Goal: Task Accomplishment & Management: Manage account settings

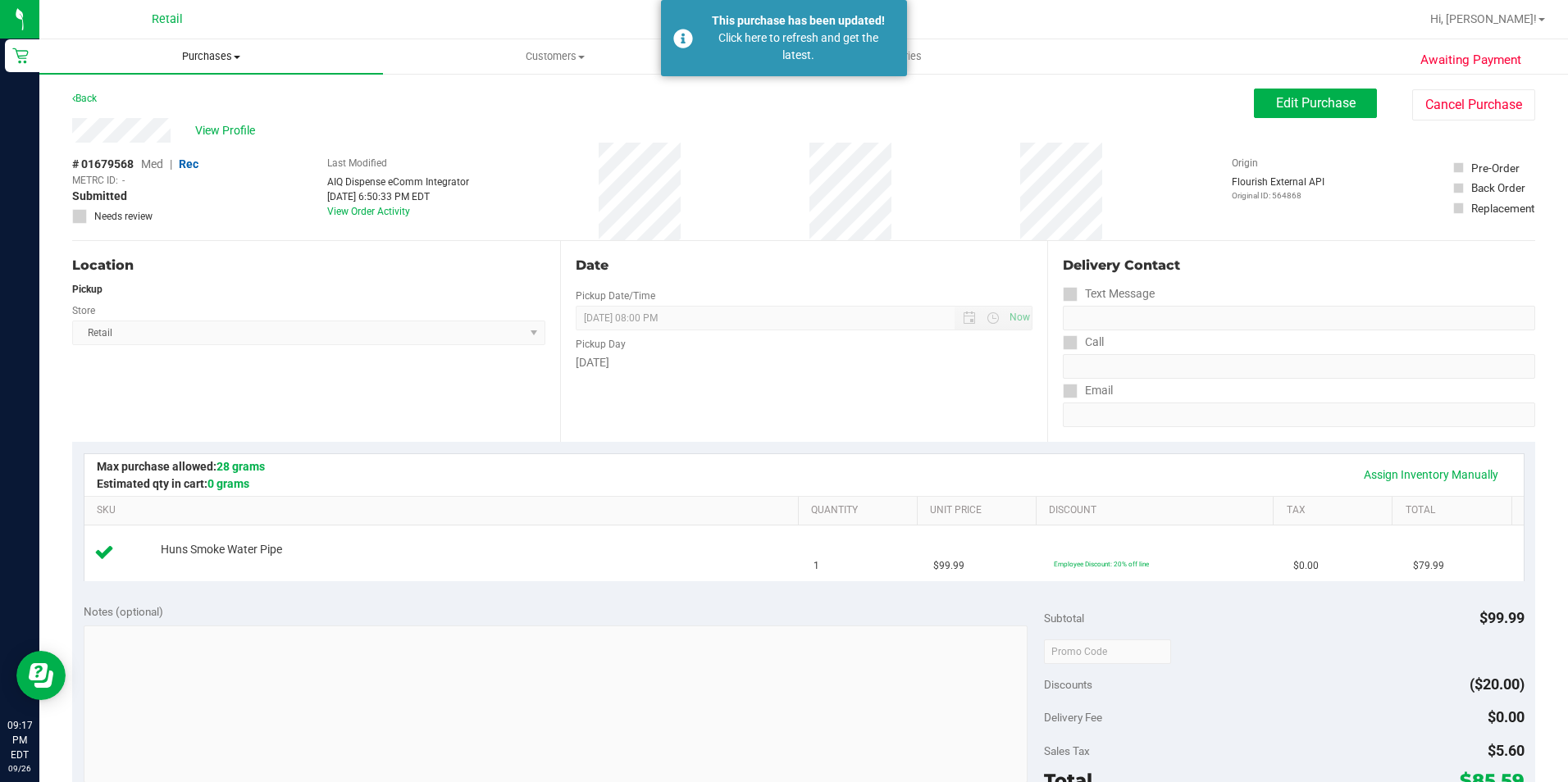
scroll to position [82, 0]
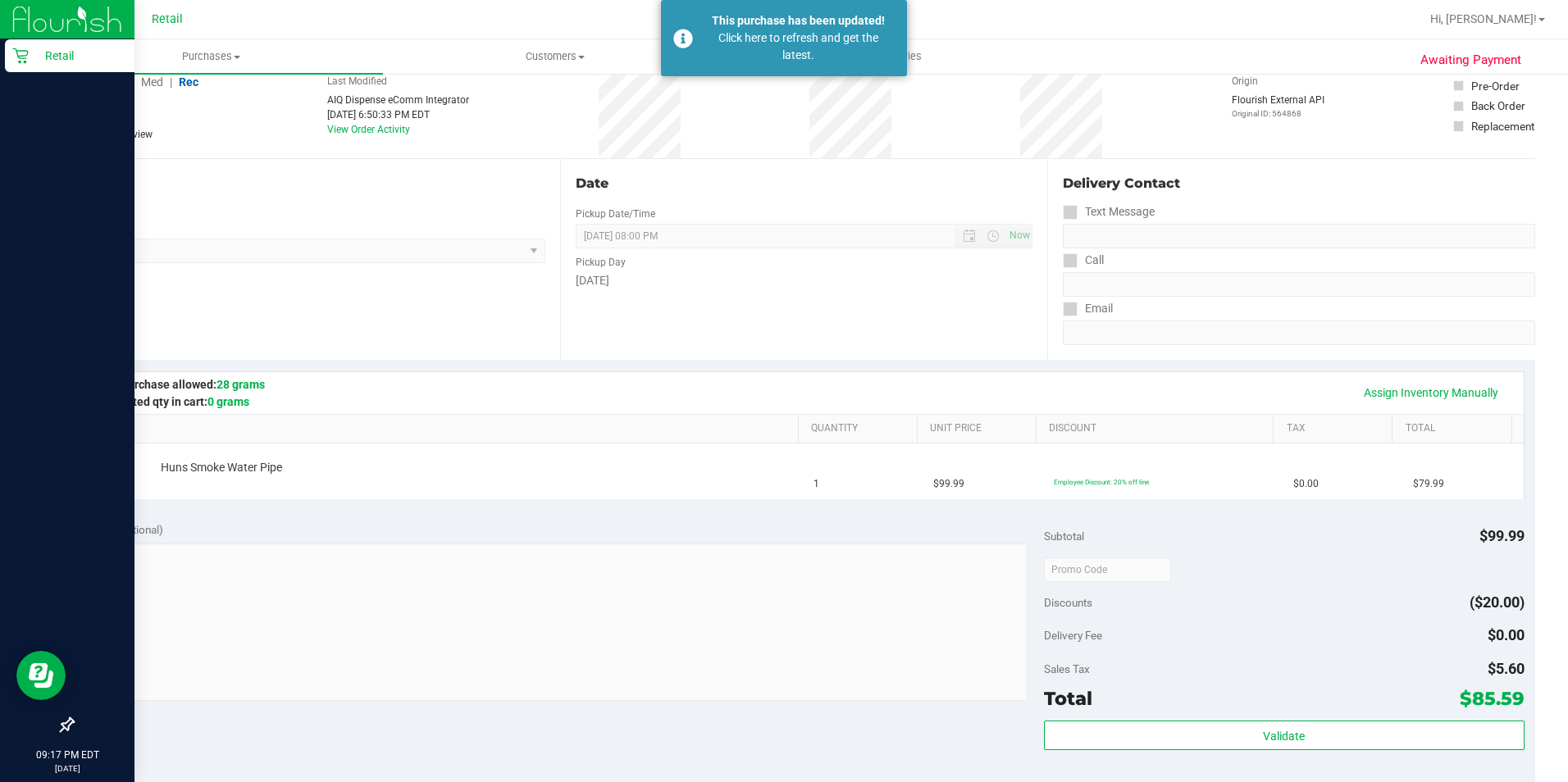
click at [26, 62] on icon at bounding box center [20, 56] width 15 height 15
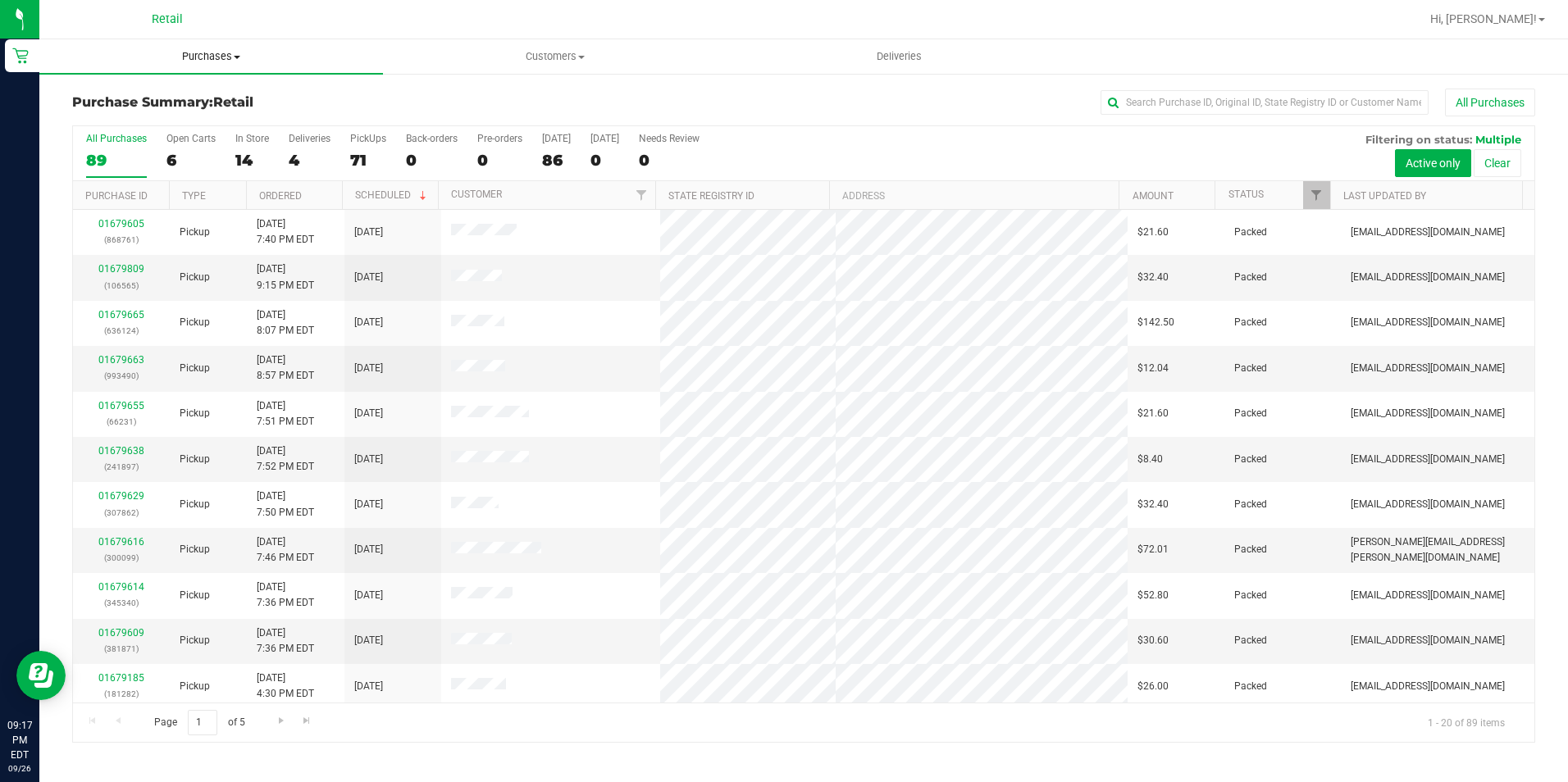
click at [230, 58] on span "Purchases" at bounding box center [211, 57] width 344 height 15
click at [194, 107] on li "Summary of purchases" at bounding box center [211, 98] width 344 height 20
click at [533, 41] on uib-tab-heading "Customers All customers Add a new customer All physicians" at bounding box center [554, 56] width 342 height 33
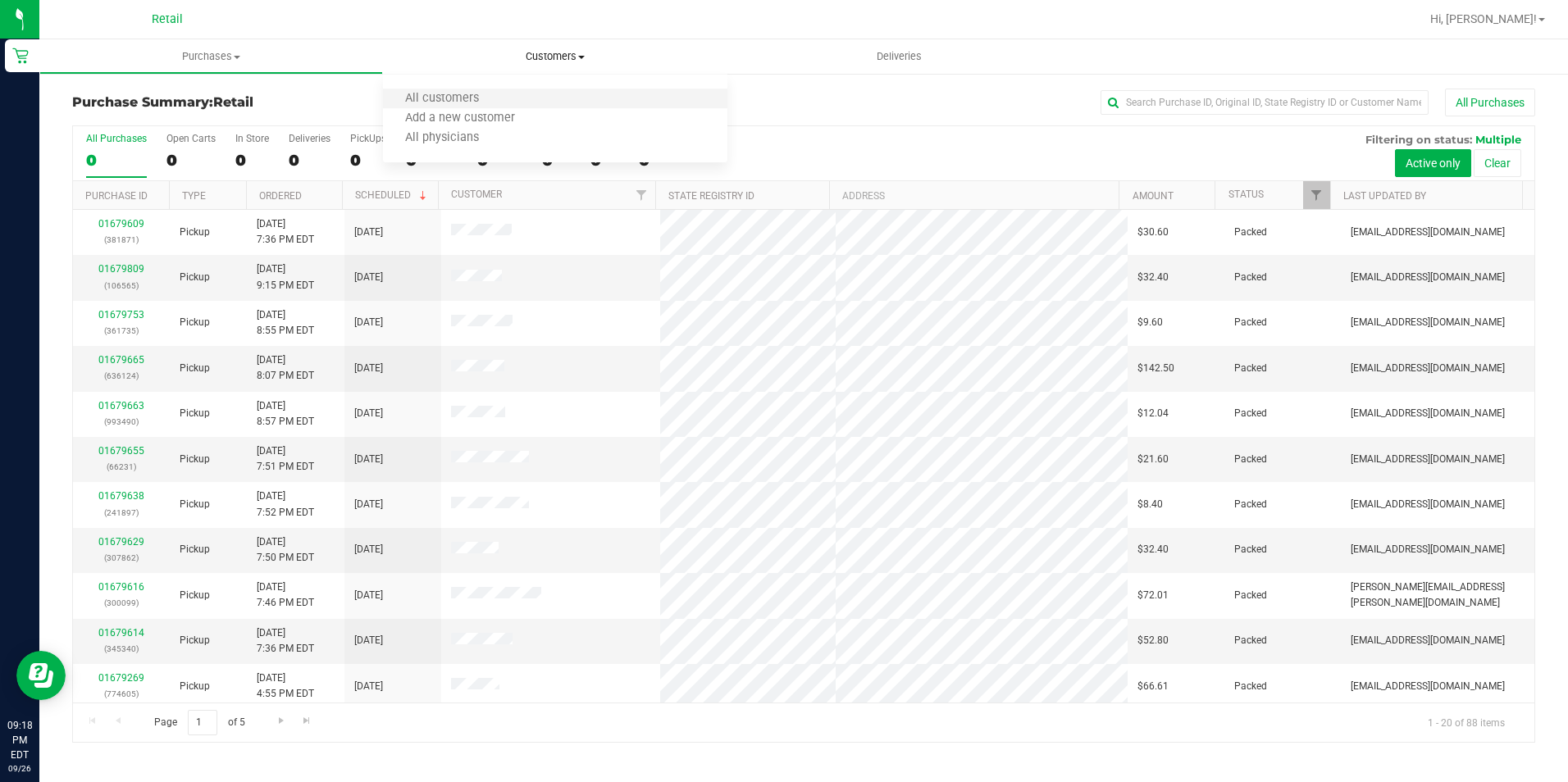
click at [528, 101] on li "All customers" at bounding box center [554, 98] width 344 height 20
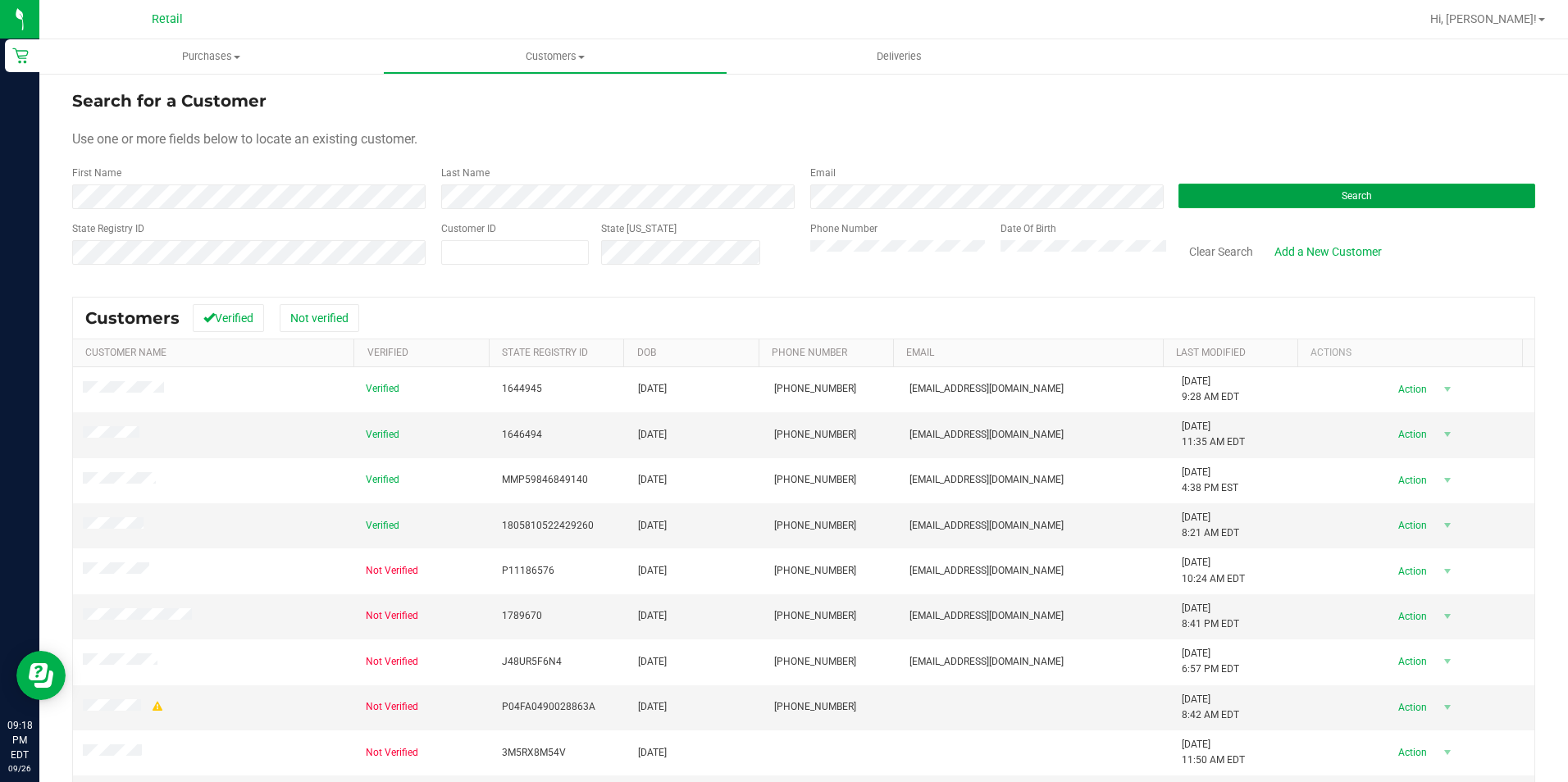
click at [1178, 184] on button "Search" at bounding box center [1356, 196] width 357 height 25
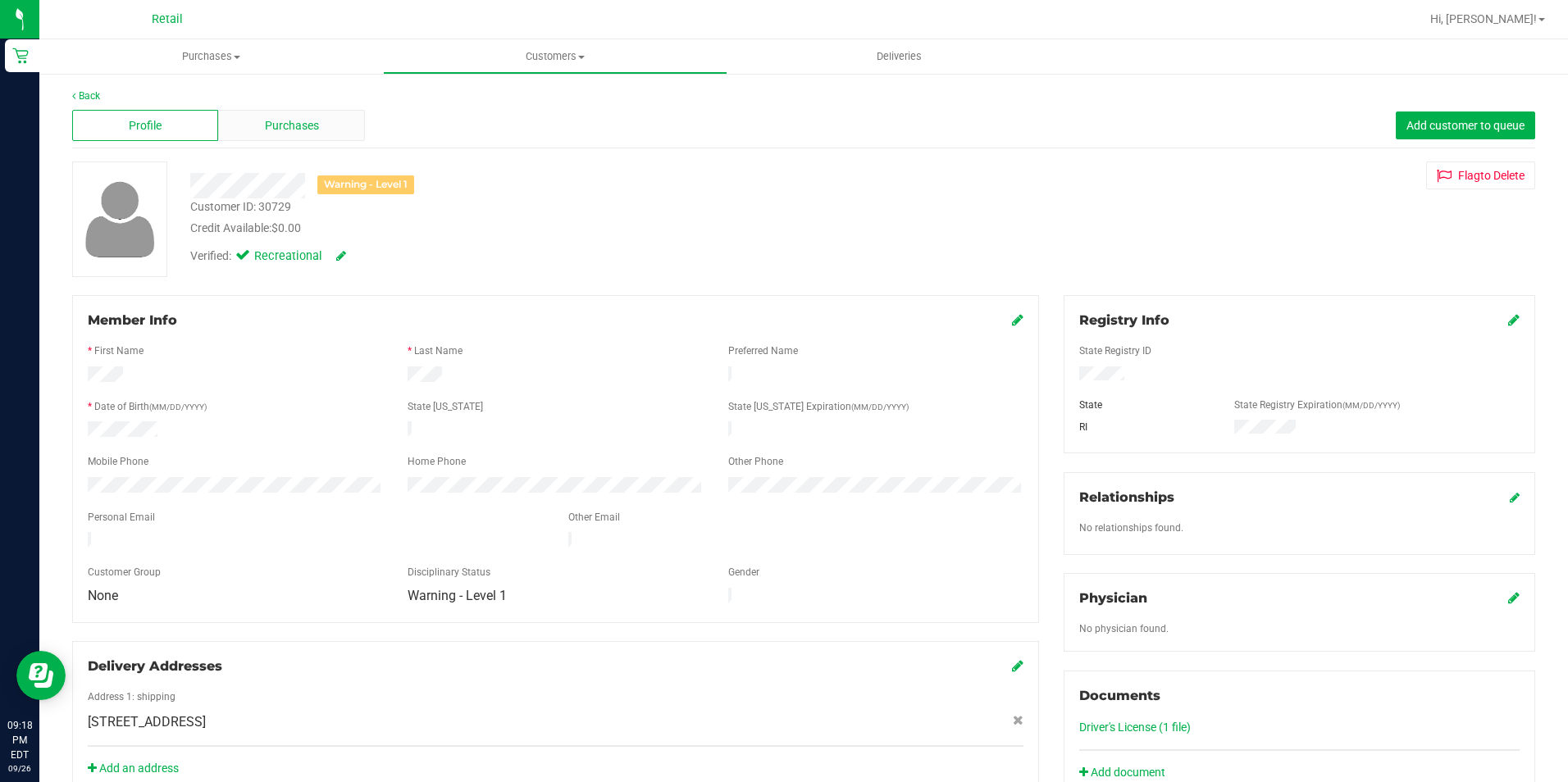
click at [305, 132] on span "Purchases" at bounding box center [292, 126] width 54 height 17
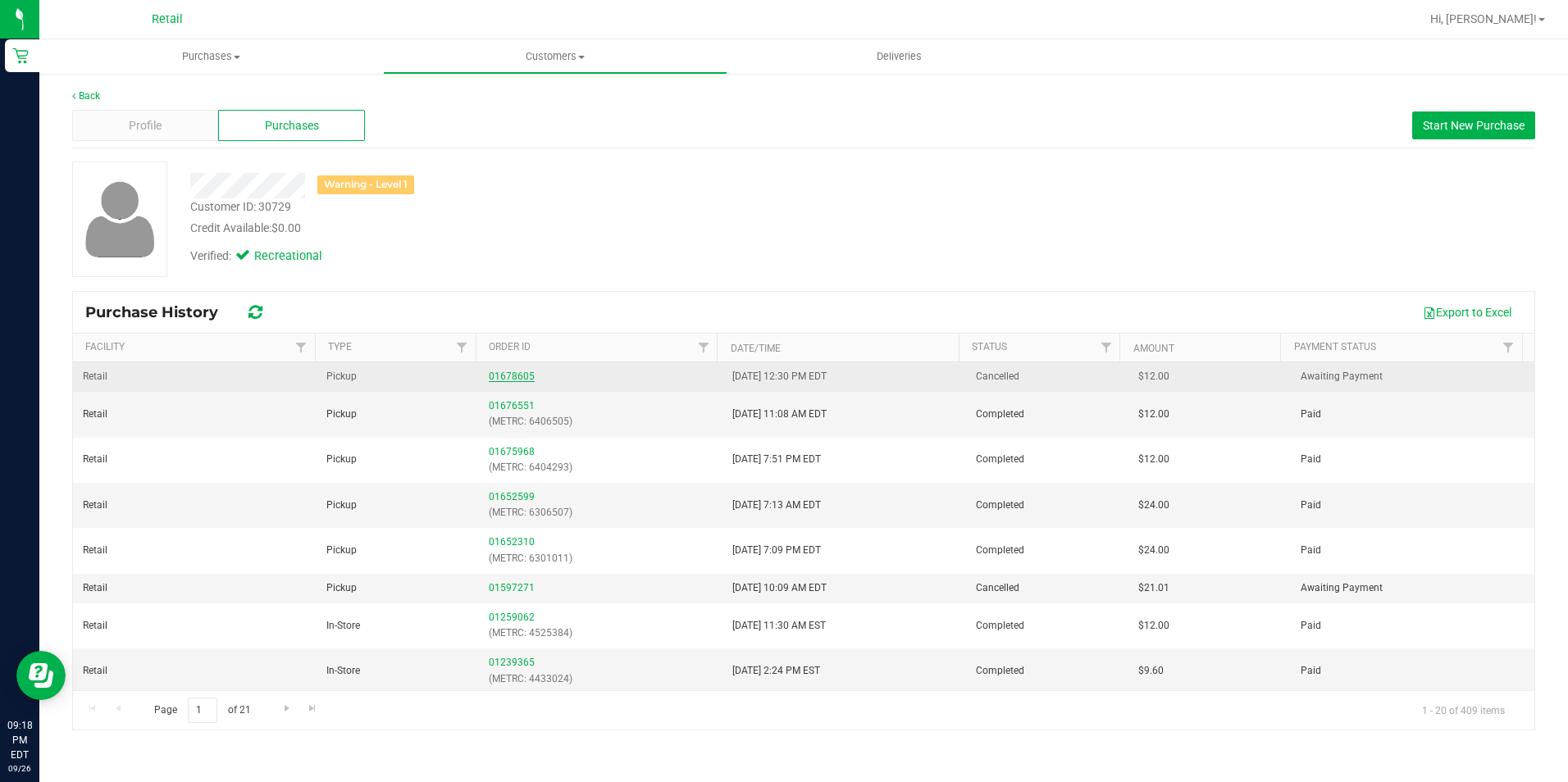
click at [517, 376] on link "01678605" at bounding box center [511, 376] width 45 height 11
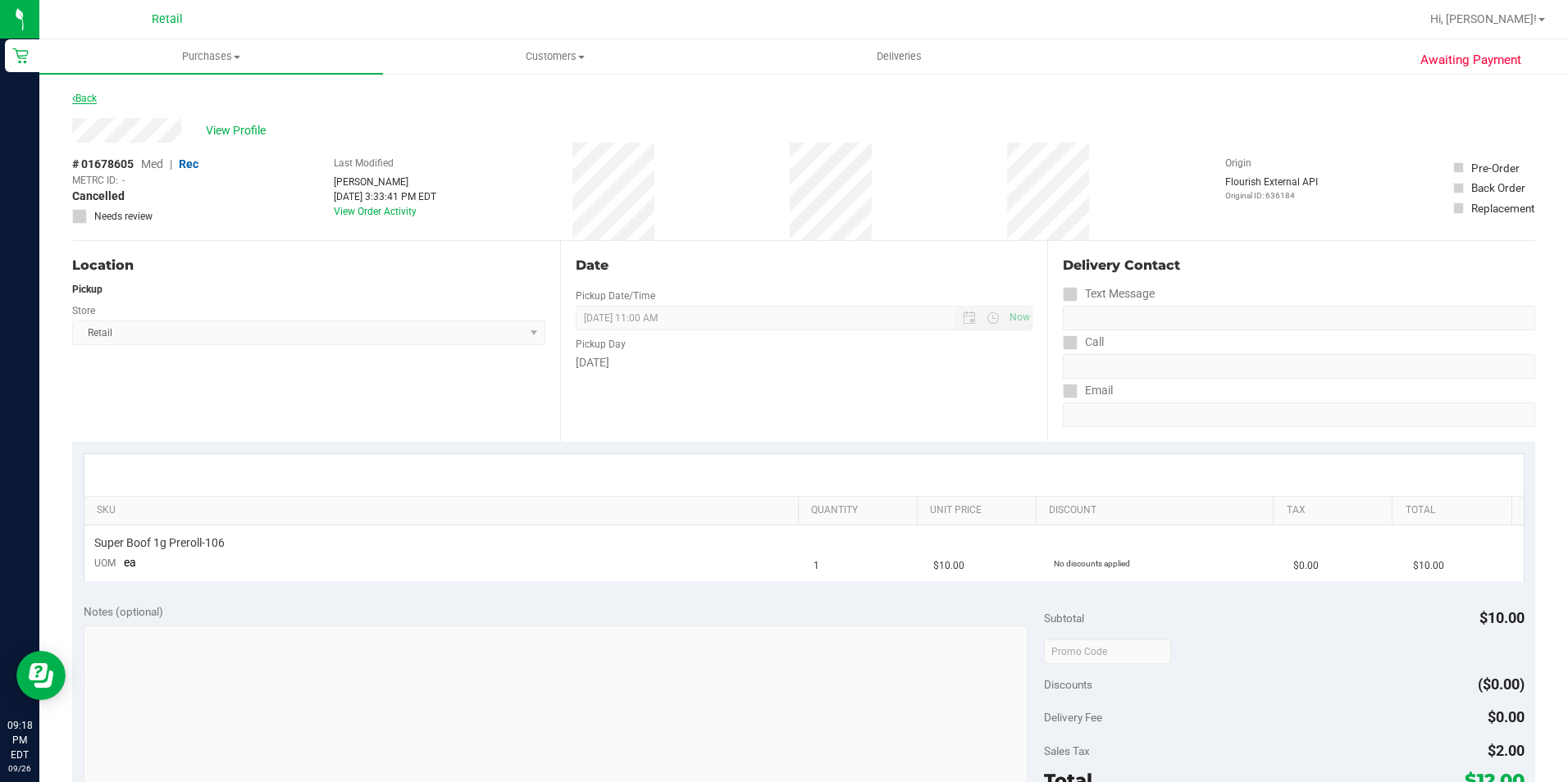
click at [96, 97] on link "Back" at bounding box center [84, 98] width 25 height 11
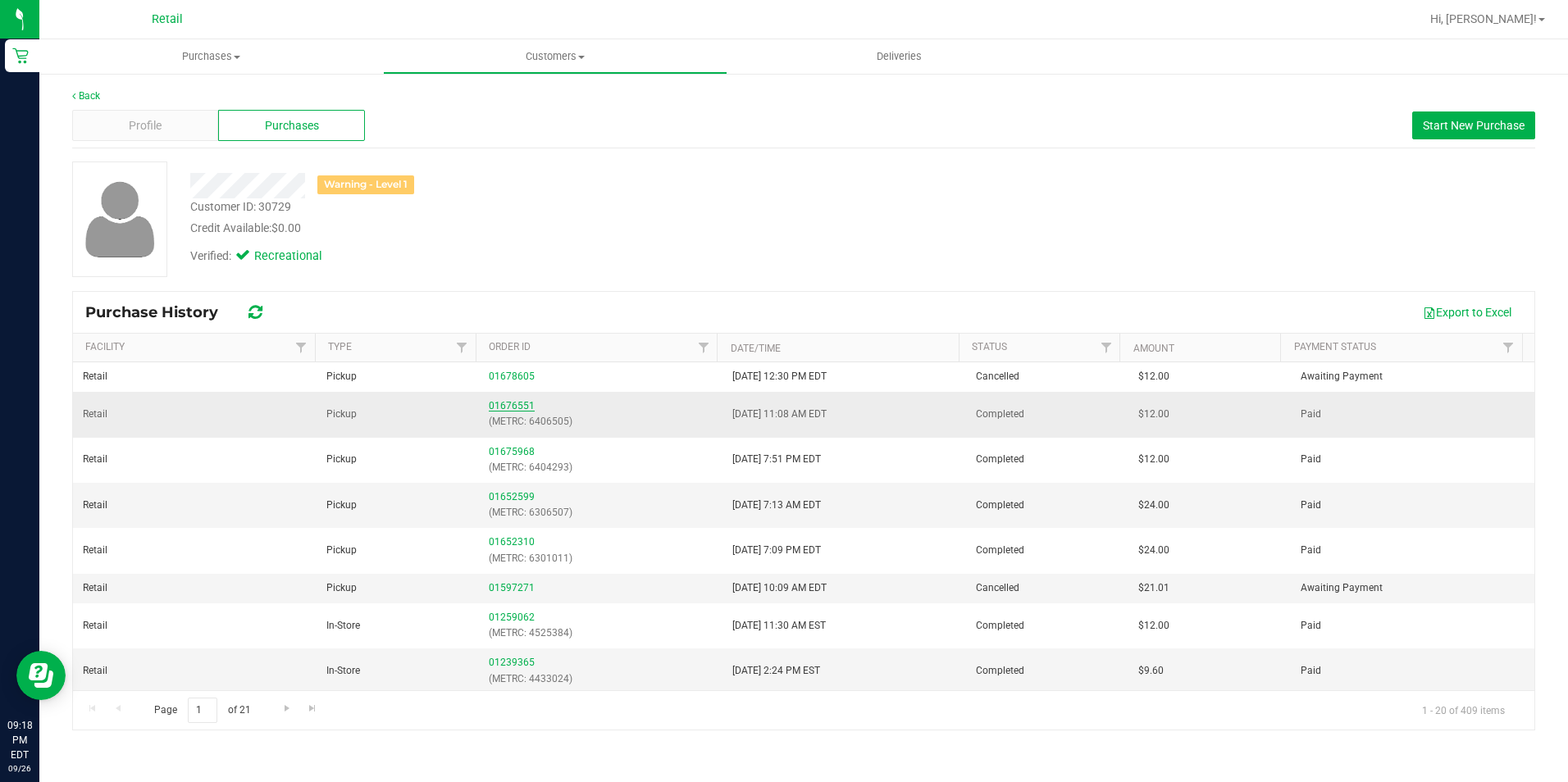
click at [508, 406] on link "01676551" at bounding box center [511, 406] width 45 height 11
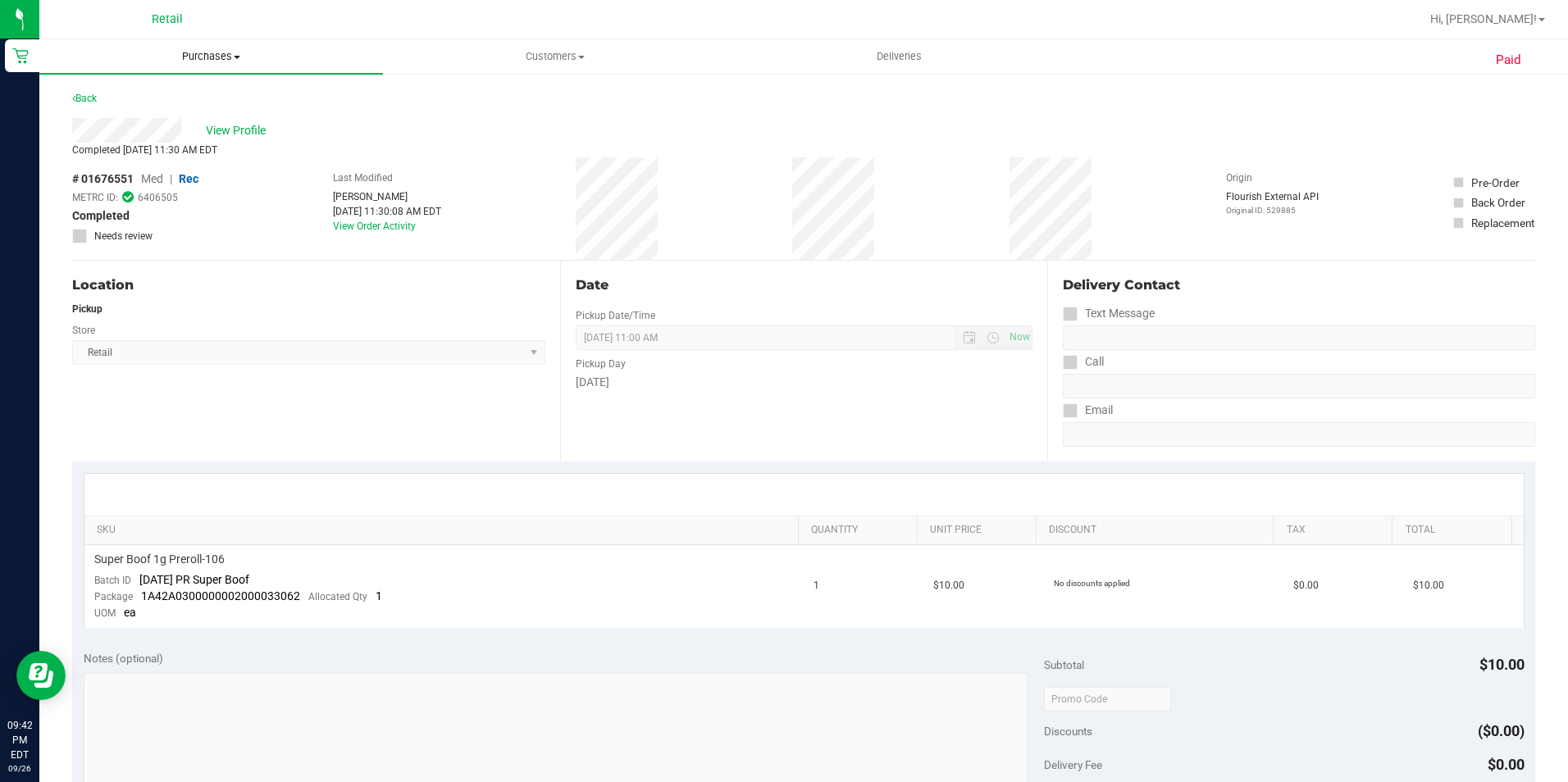
click at [201, 62] on span "Purchases" at bounding box center [211, 57] width 344 height 15
click at [566, 37] on nav "Retail Hi, [PERSON_NAME]!" at bounding box center [804, 20] width 1528 height 40
click at [557, 59] on span "Customers" at bounding box center [554, 57] width 342 height 15
click at [502, 93] on li "All customers" at bounding box center [554, 98] width 344 height 20
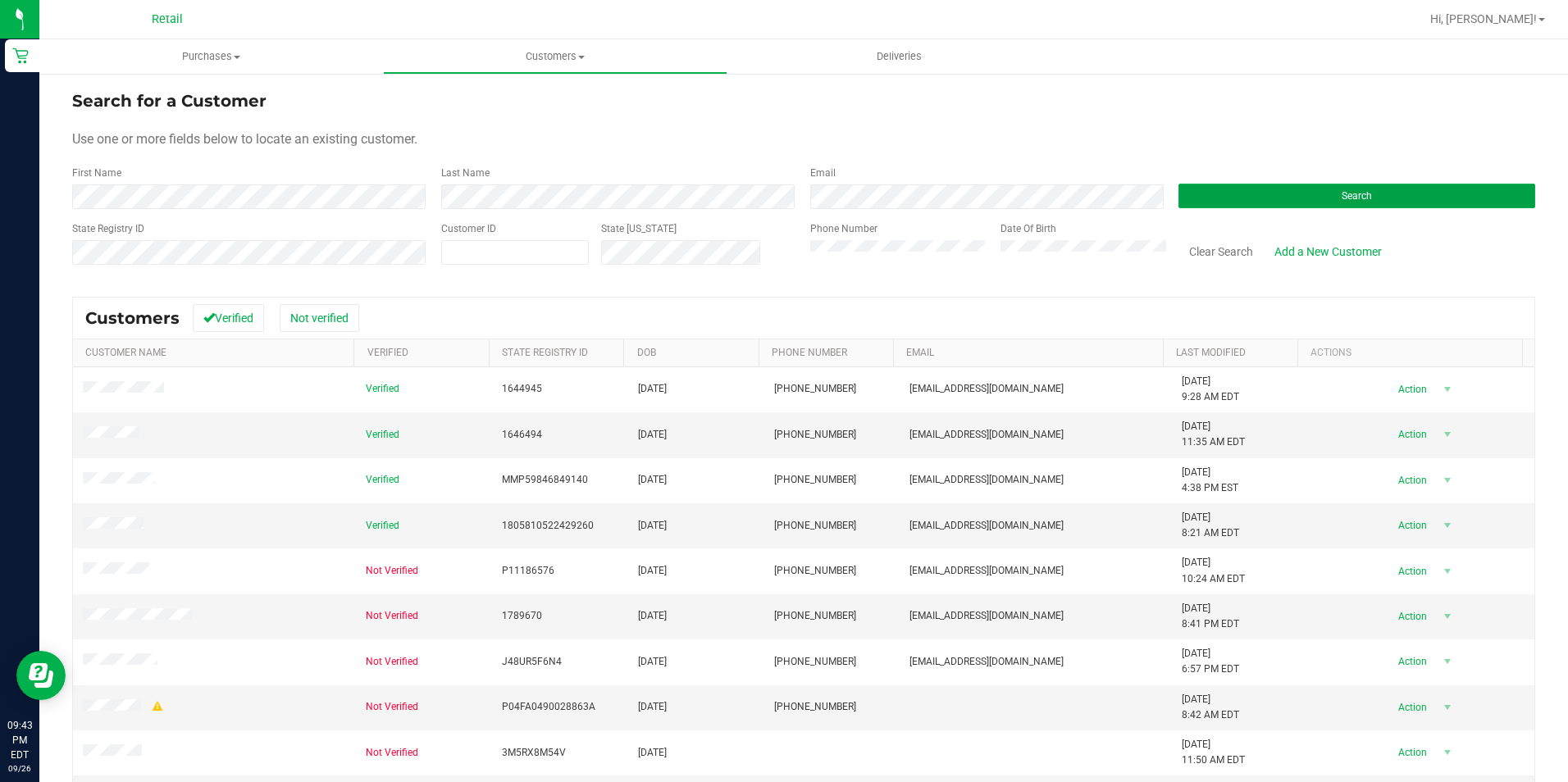
click at [1178, 184] on button "Search" at bounding box center [1356, 196] width 357 height 25
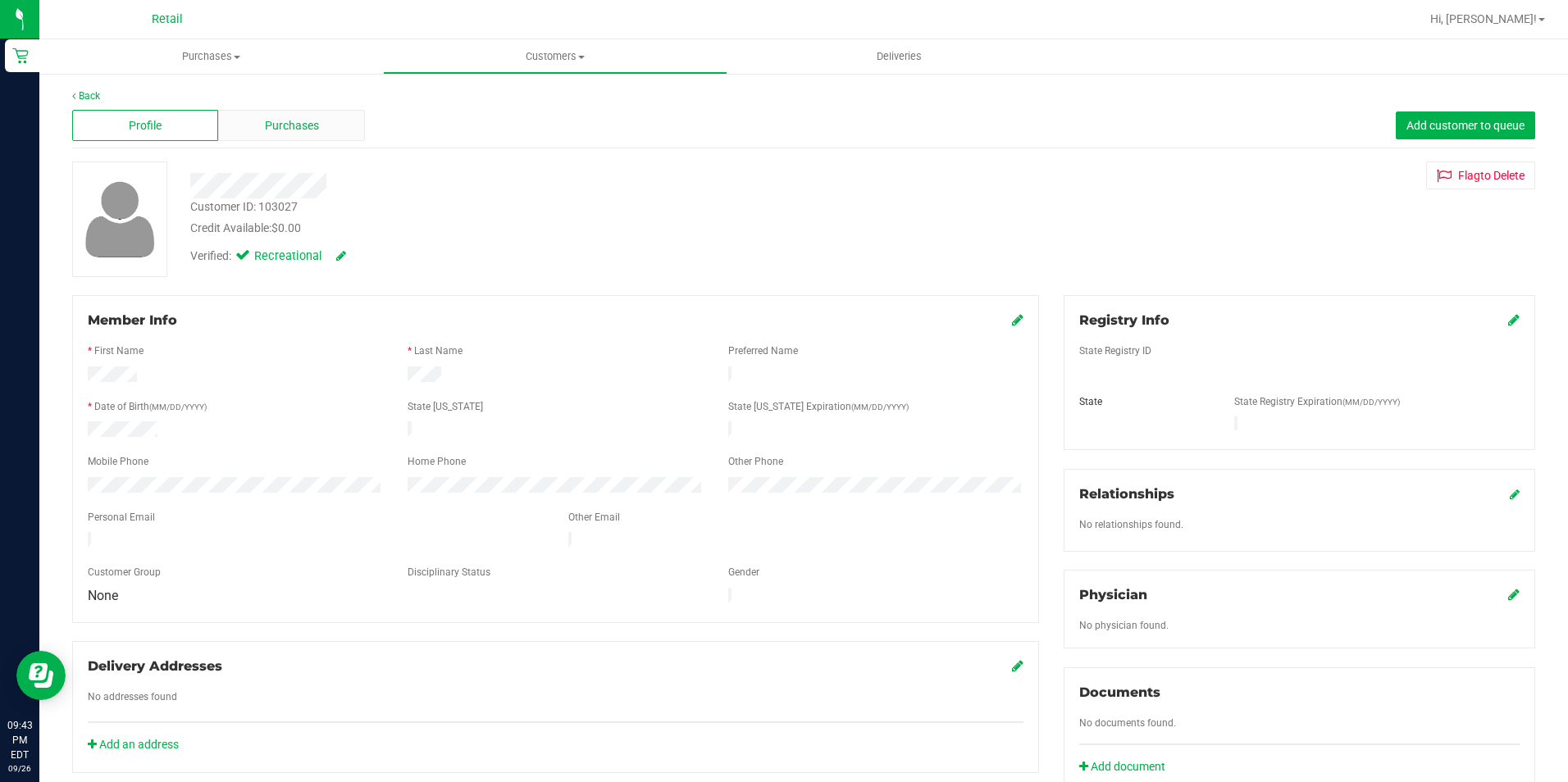
click at [312, 120] on span "Purchases" at bounding box center [292, 126] width 54 height 17
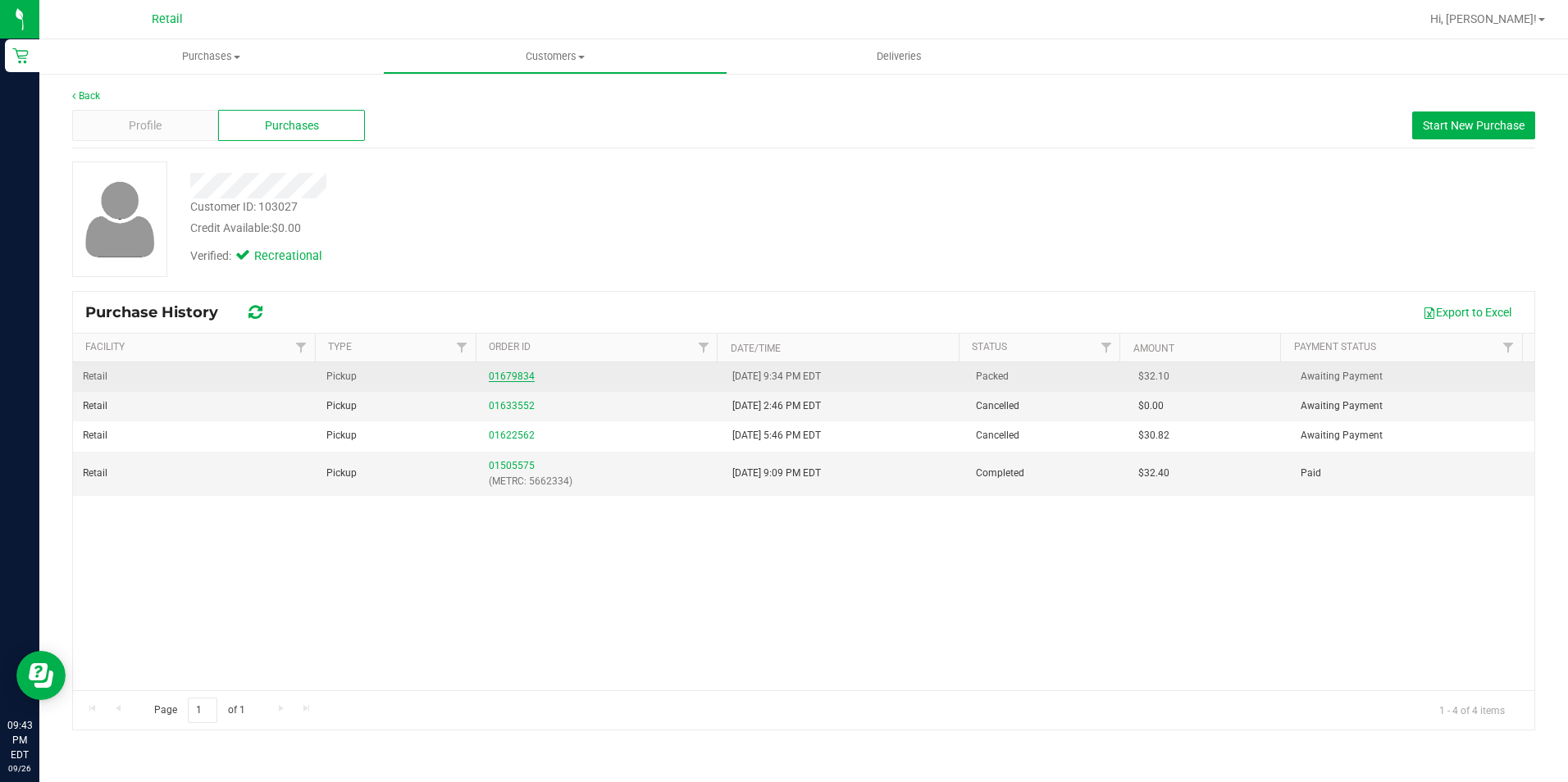
click at [517, 376] on link "01679834" at bounding box center [511, 376] width 45 height 11
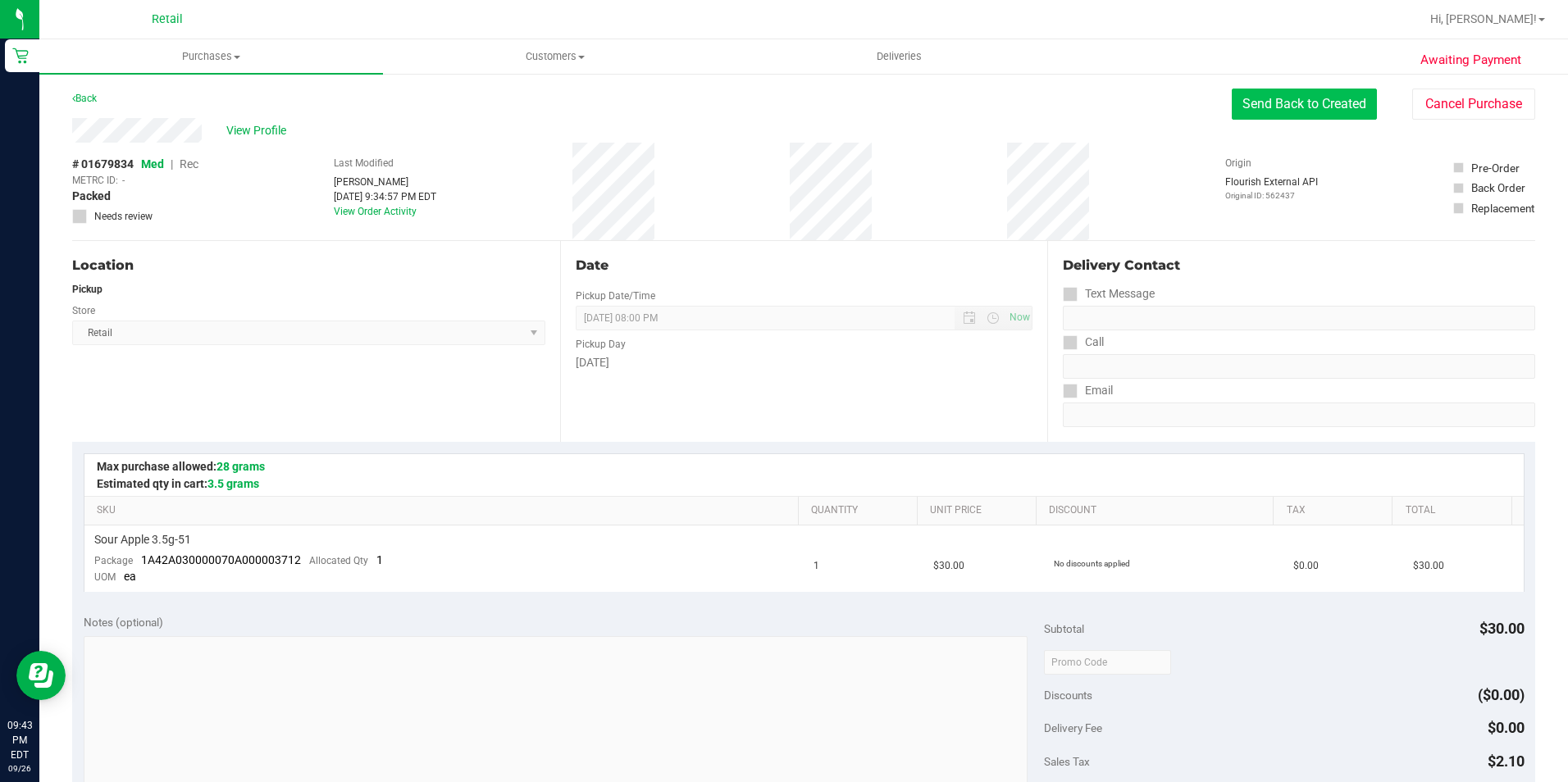
click at [1257, 112] on button "Send Back to Created" at bounding box center [1304, 104] width 145 height 31
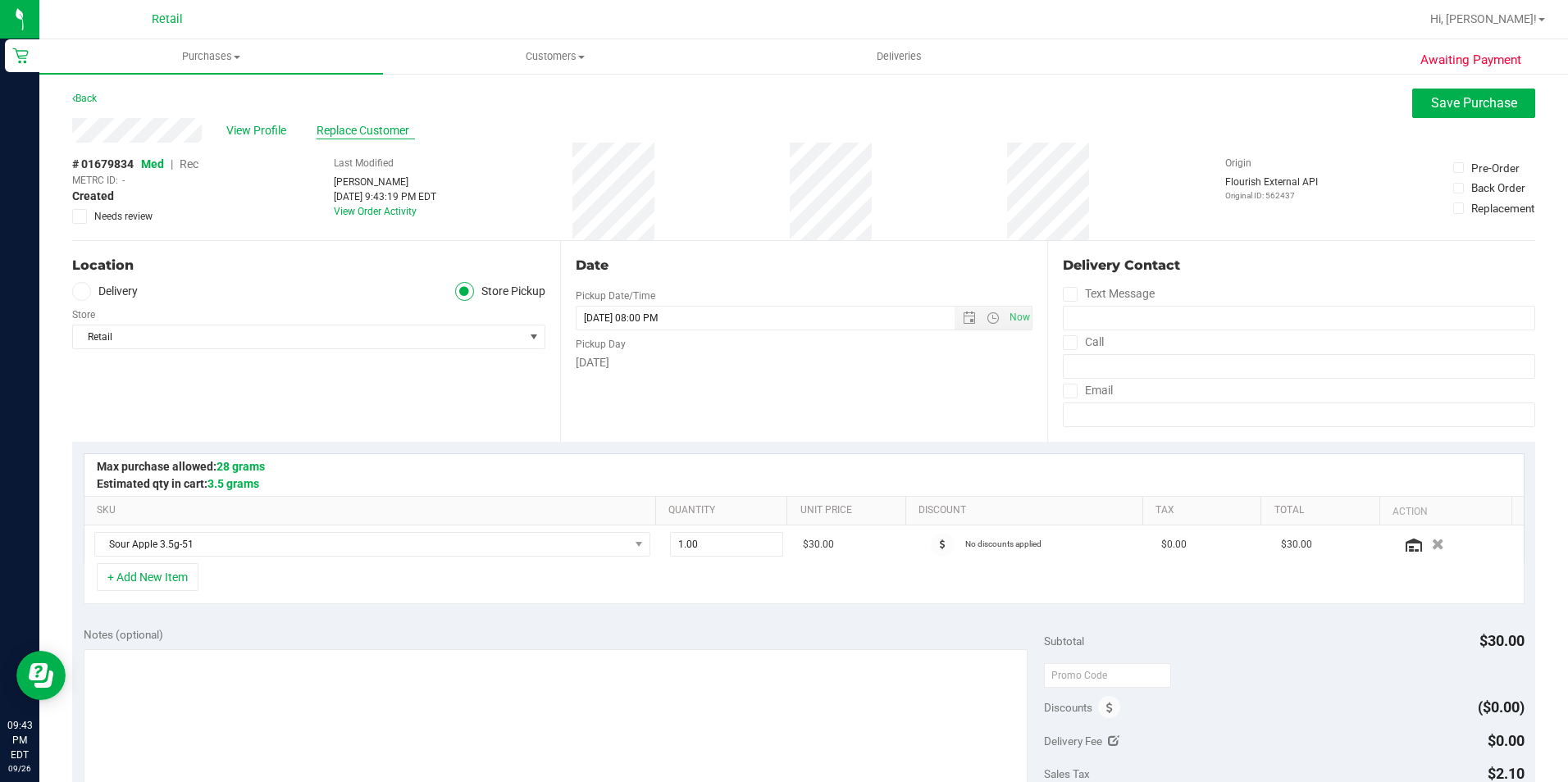
click at [358, 129] on span "Replace Customer" at bounding box center [365, 131] width 98 height 17
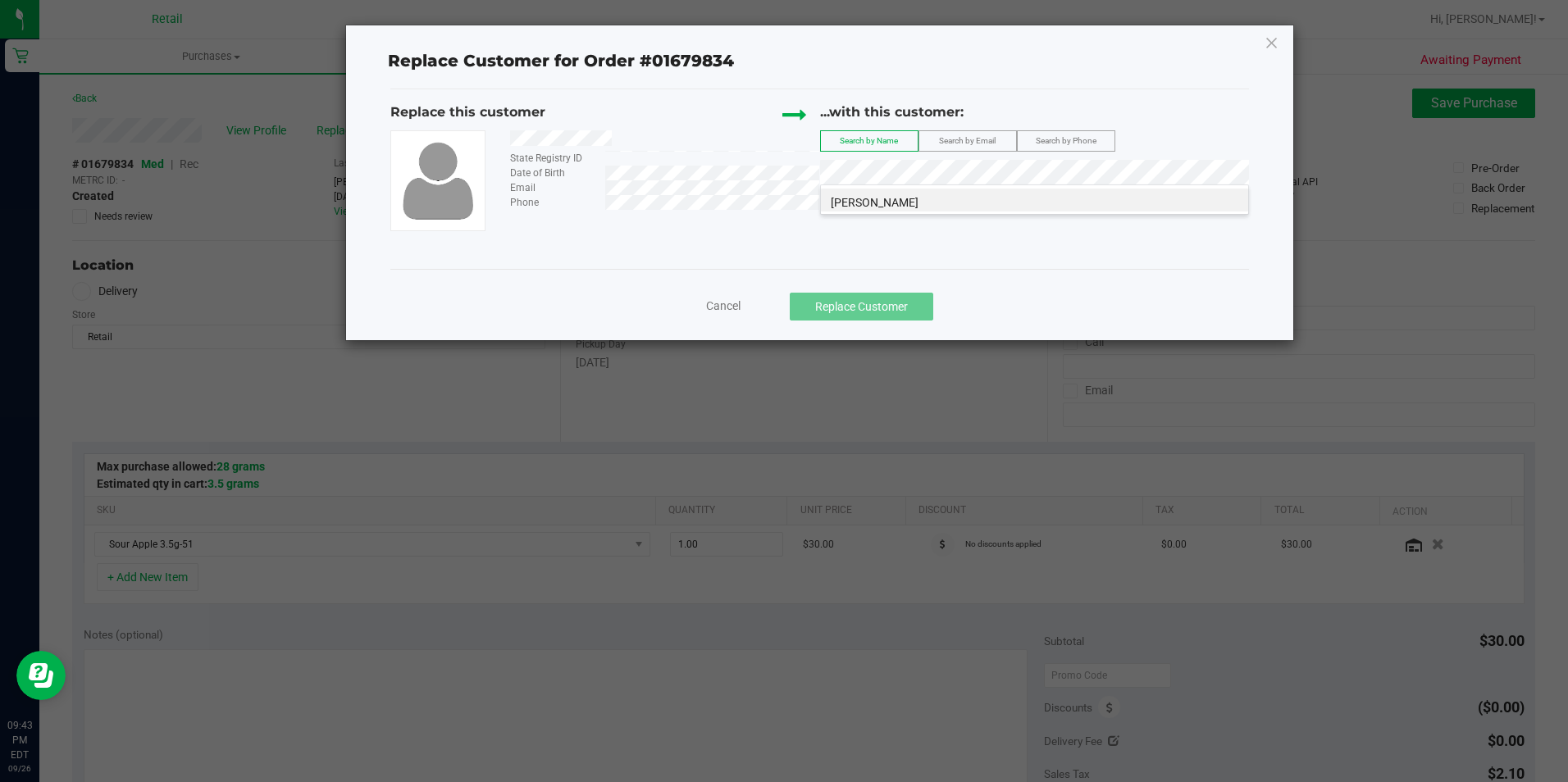
click at [940, 201] on li "[PERSON_NAME]" at bounding box center [1034, 200] width 427 height 23
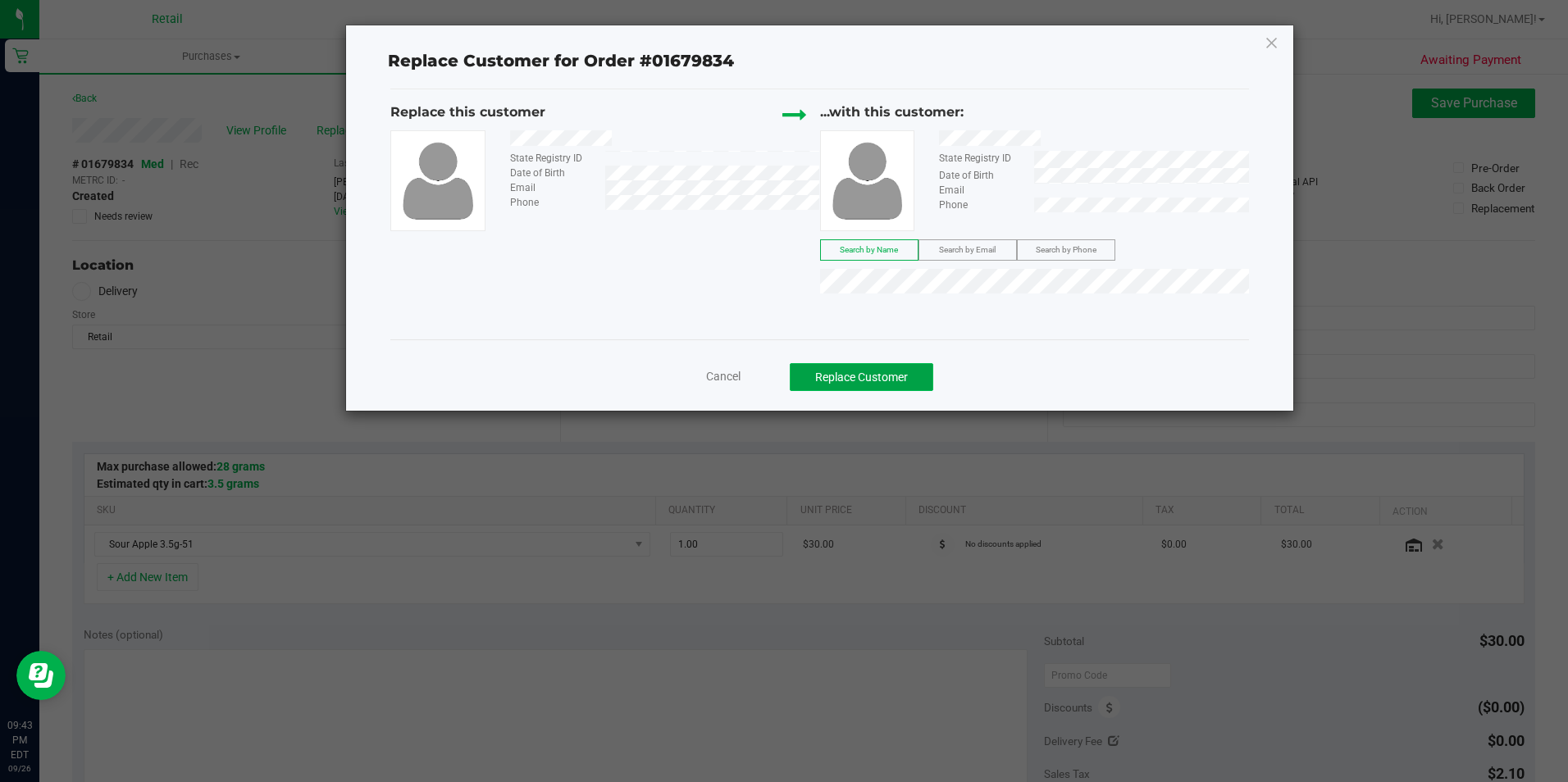
click at [877, 375] on button "Replace Customer" at bounding box center [862, 377] width 144 height 27
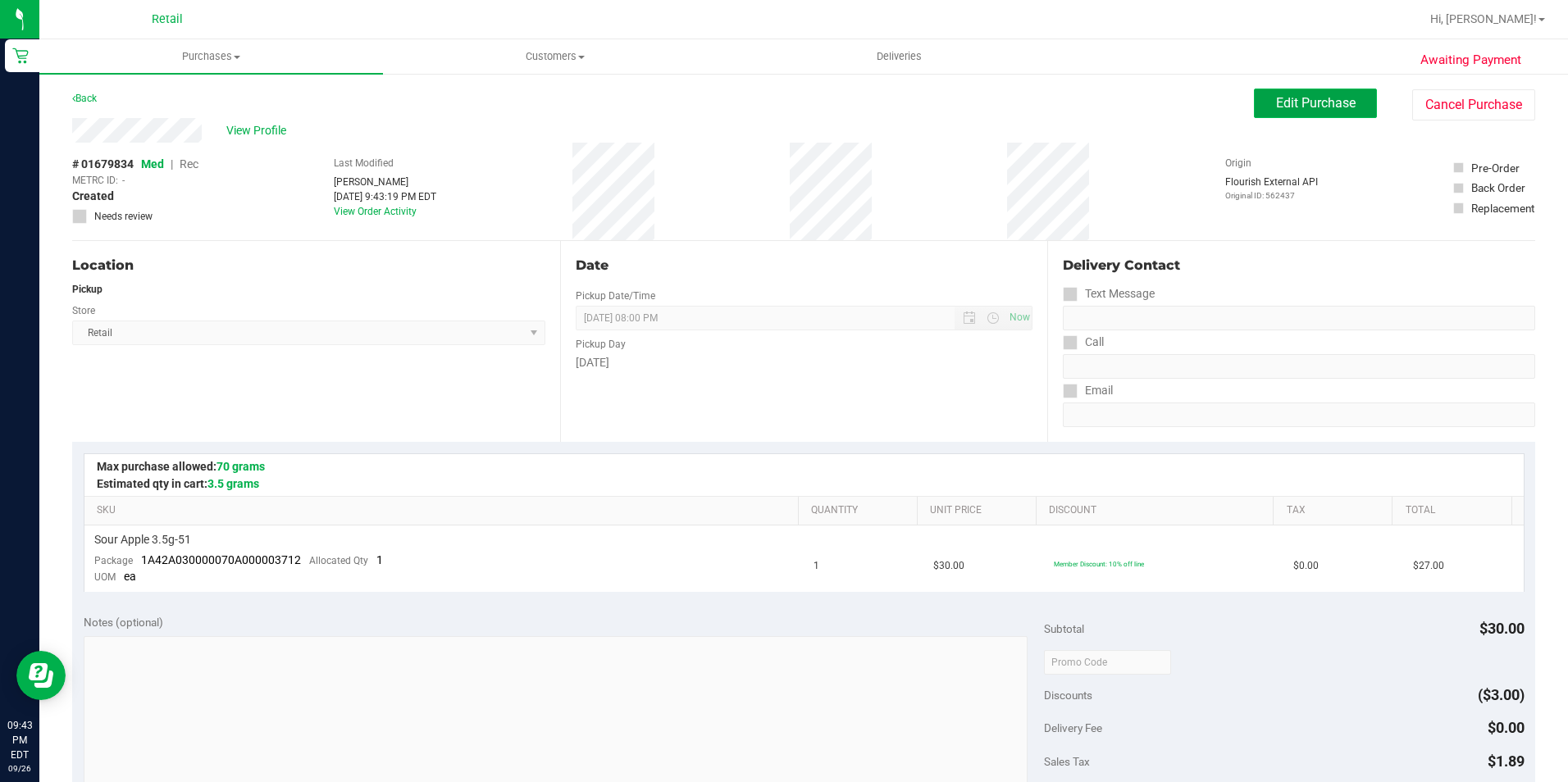
click at [1350, 101] on button "Edit Purchase" at bounding box center [1315, 103] width 123 height 29
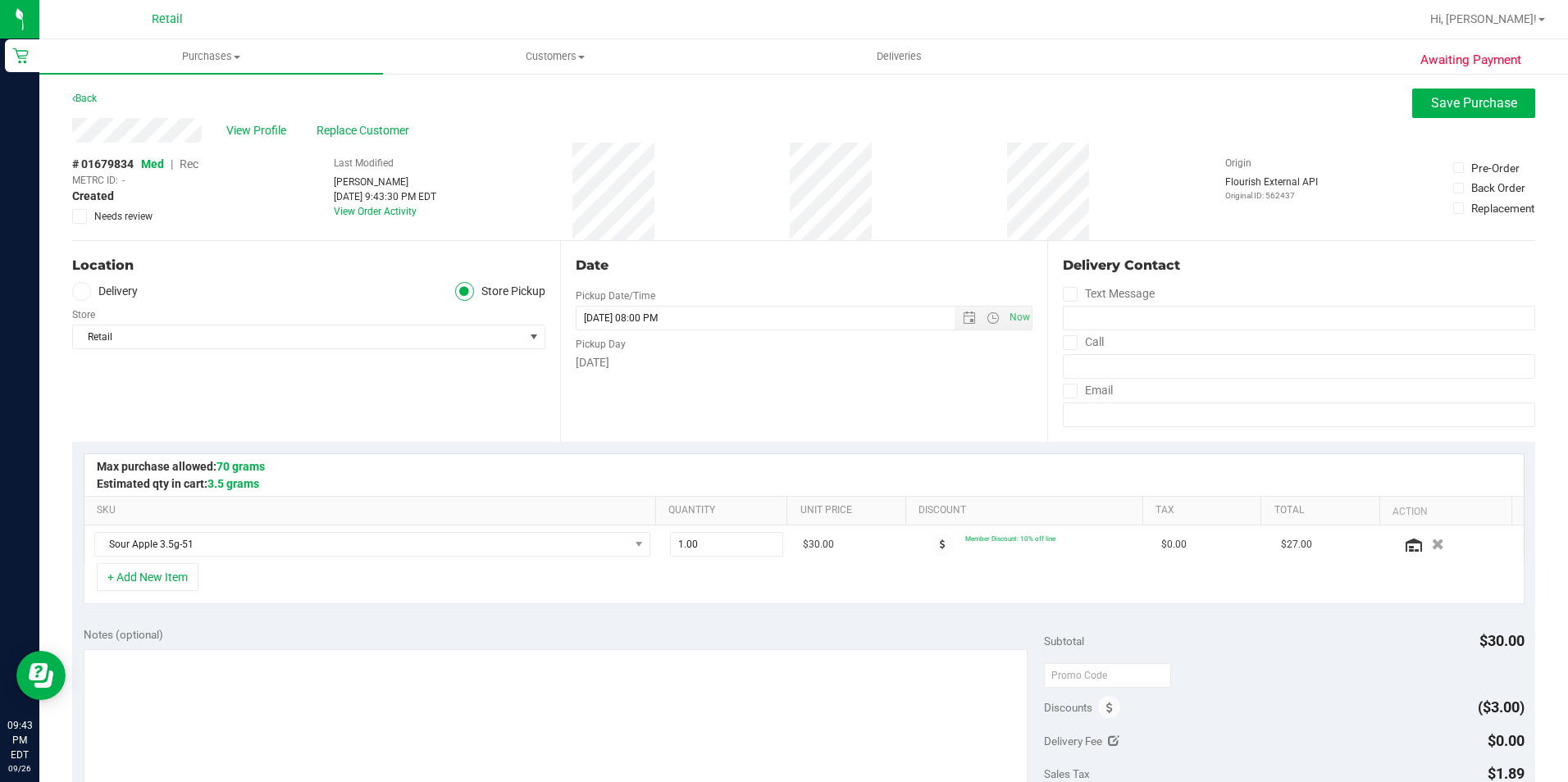
click at [1349, 101] on div "Back Save Purchase" at bounding box center [803, 103] width 1463 height 29
click at [1416, 93] on button "Save Purchase" at bounding box center [1473, 103] width 123 height 29
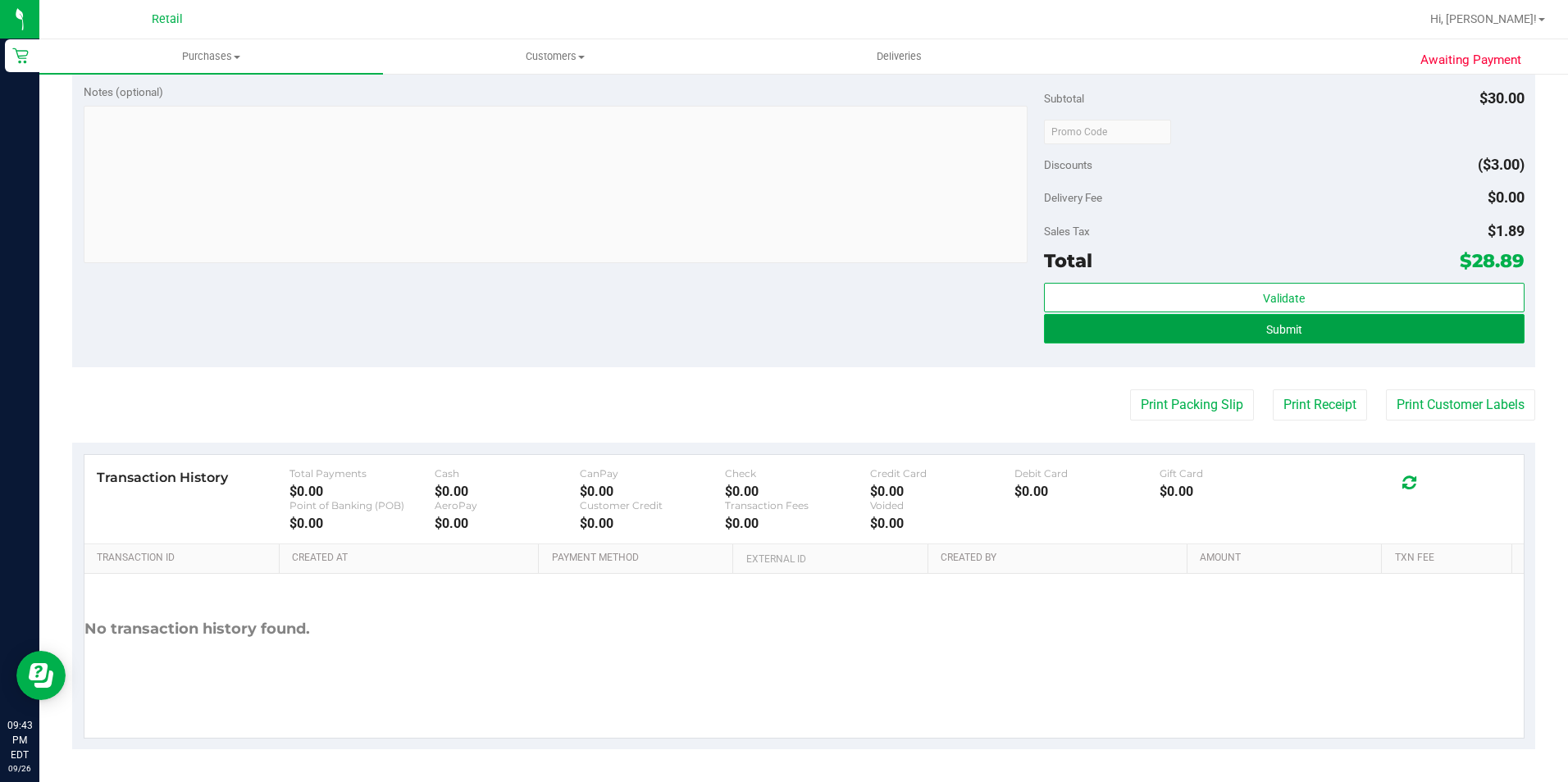
click at [1370, 337] on button "Submit" at bounding box center [1283, 329] width 480 height 29
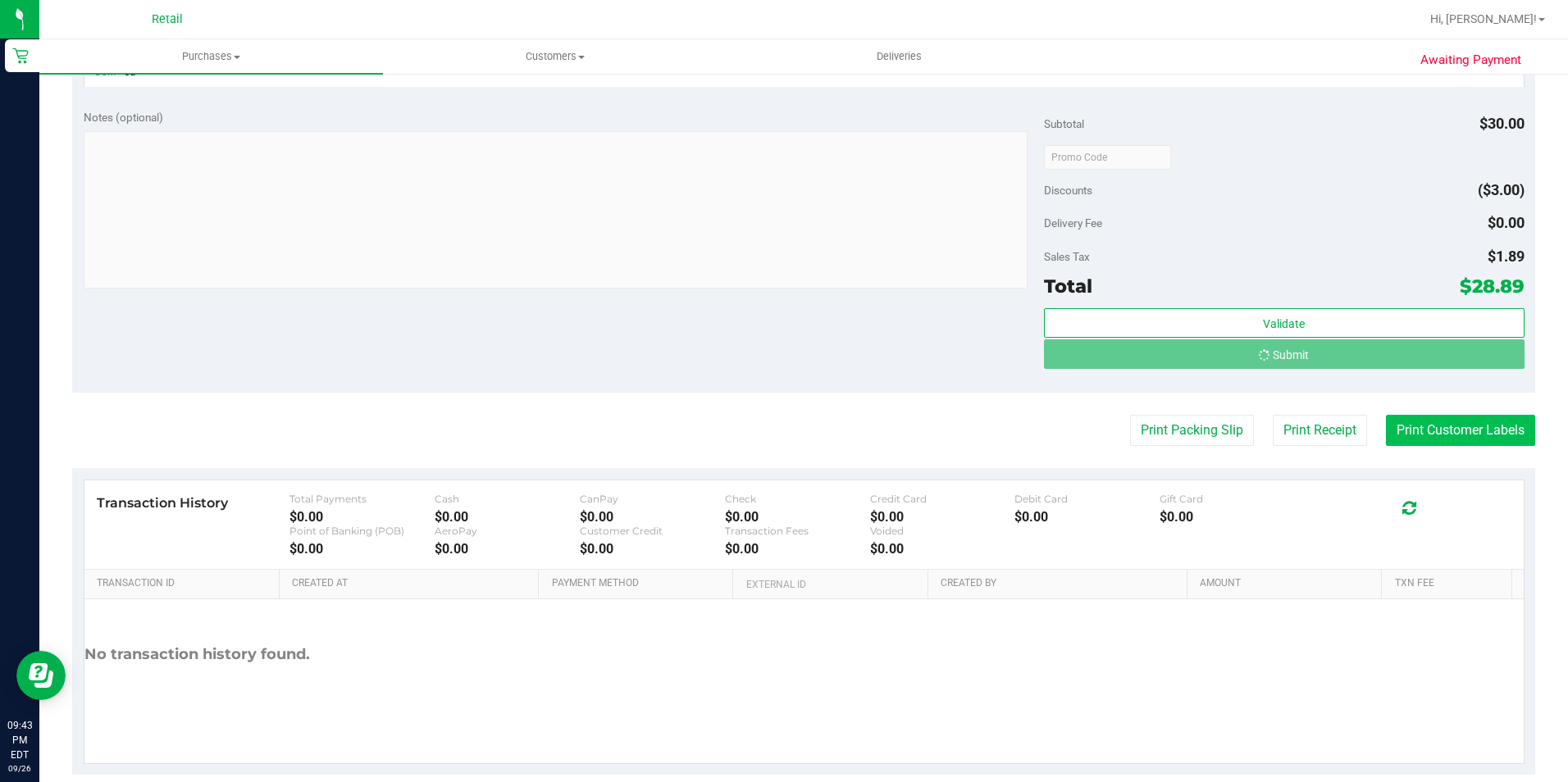
scroll to position [480, 0]
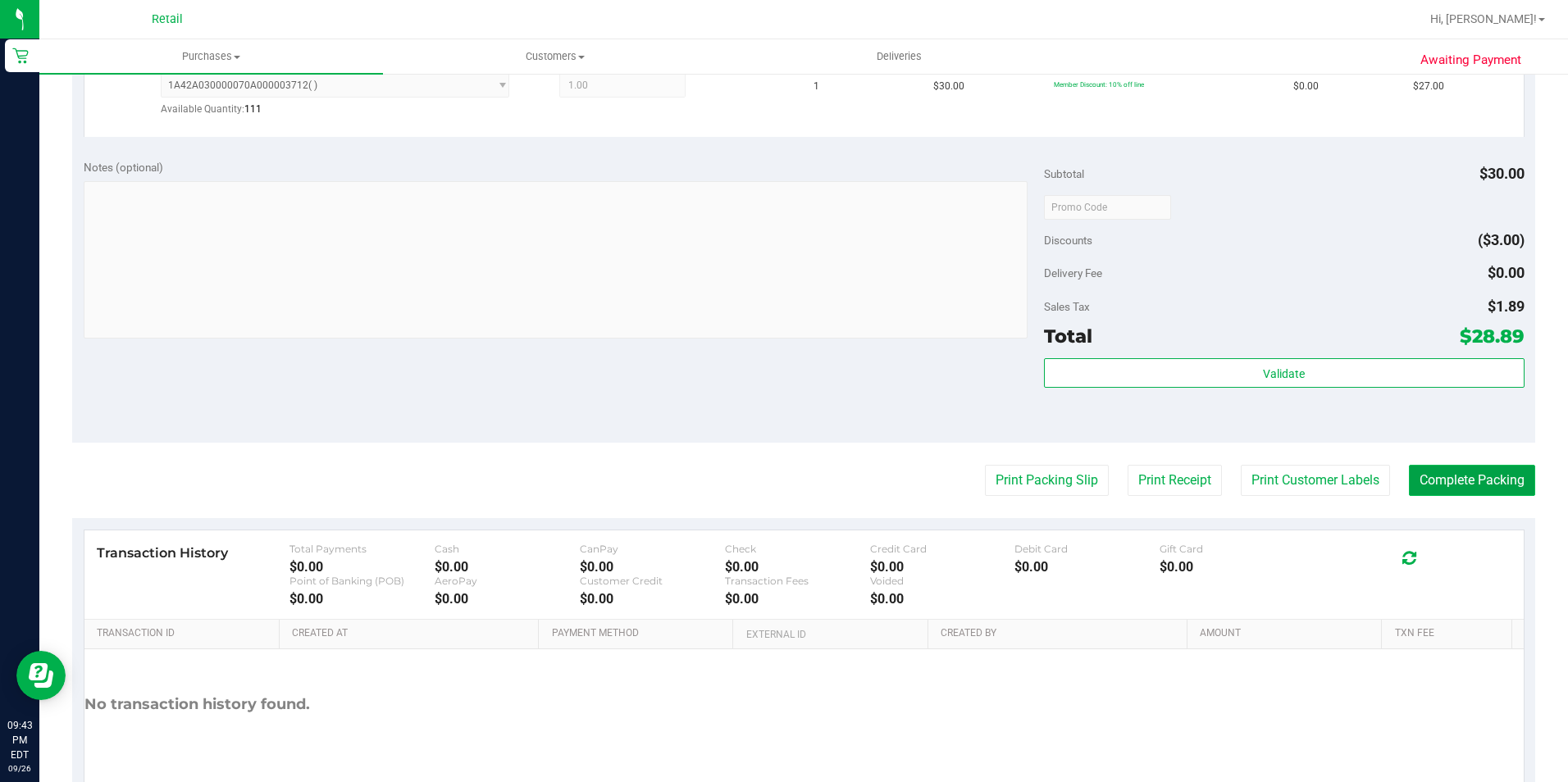
click at [1452, 492] on button "Complete Packing" at bounding box center [1471, 480] width 126 height 31
